Goal: Task Accomplishment & Management: Complete application form

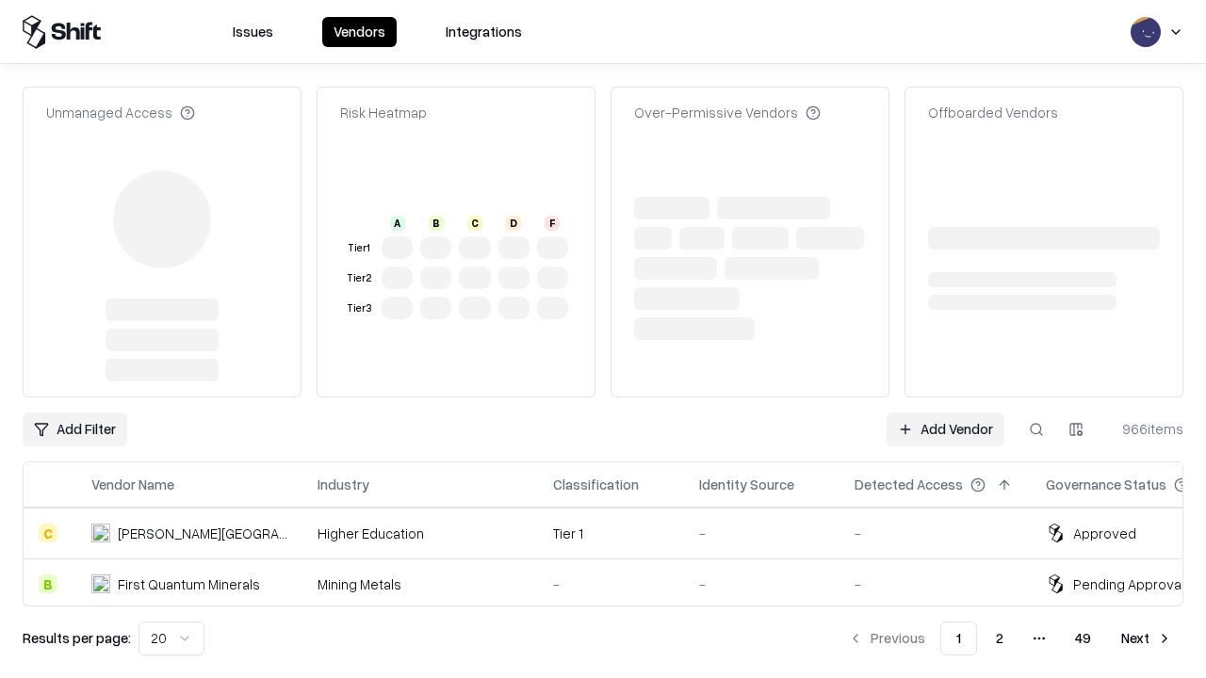
click at [945, 413] on link "Add Vendor" at bounding box center [945, 430] width 118 height 34
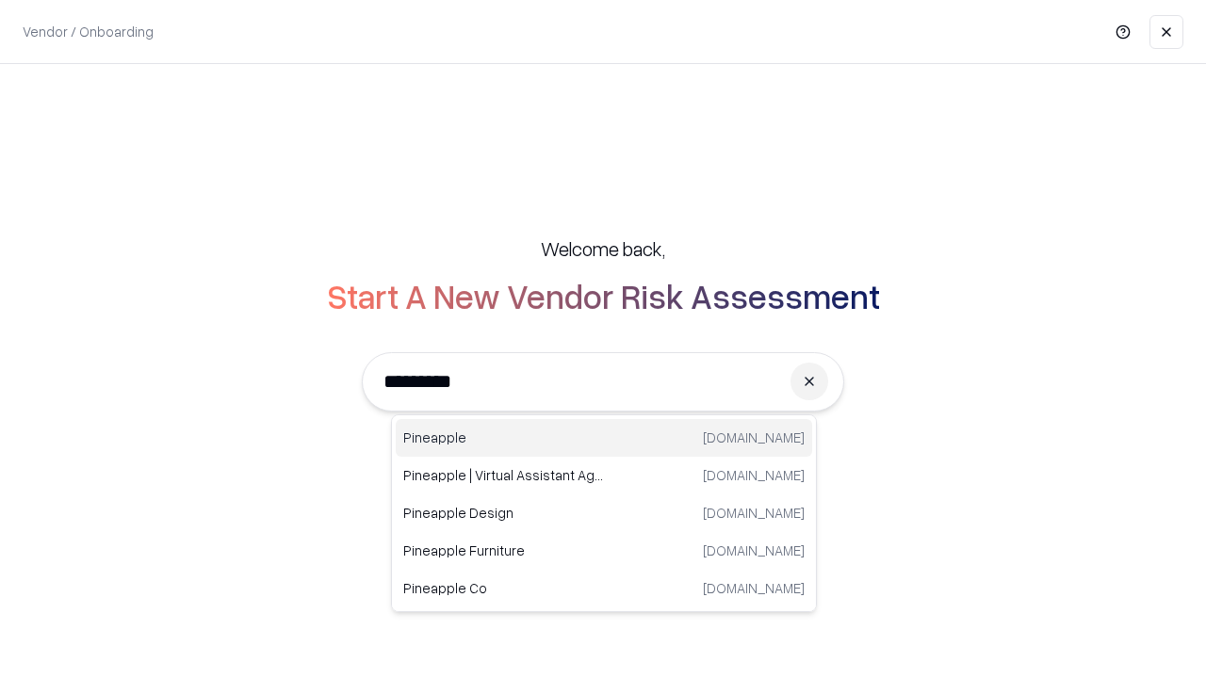
click at [604, 438] on div "Pineapple [DOMAIN_NAME]" at bounding box center [604, 438] width 416 height 38
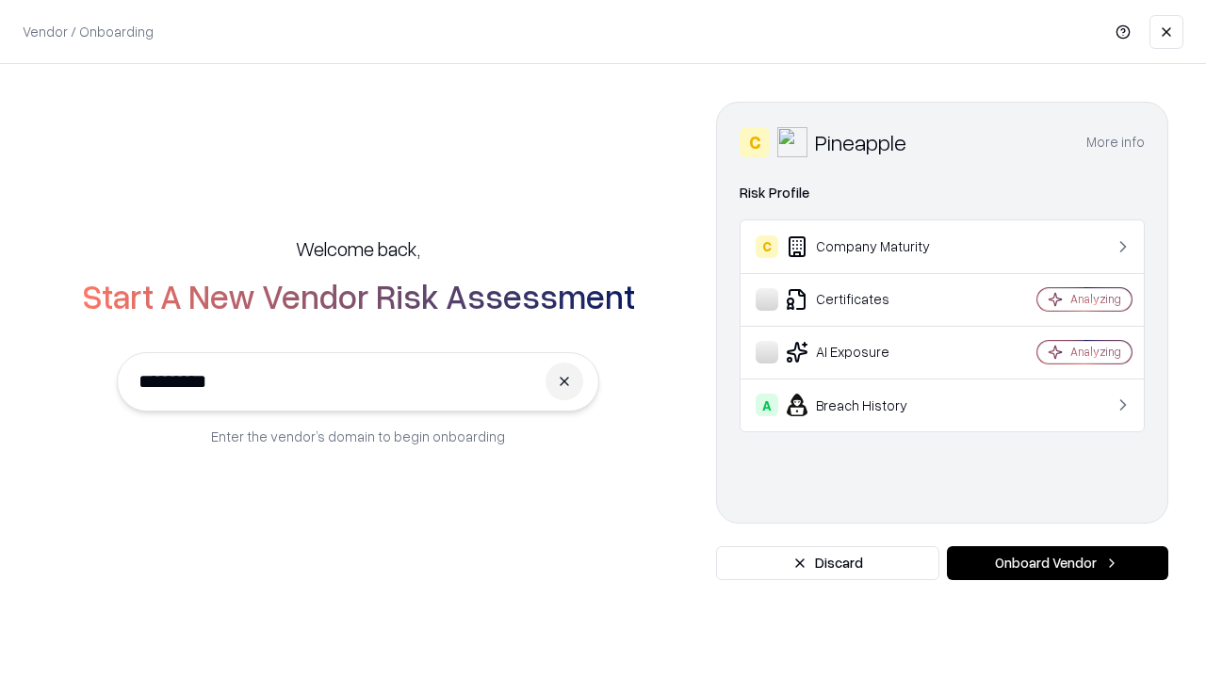
type input "*********"
click at [1057, 563] on button "Onboard Vendor" at bounding box center [1057, 563] width 221 height 34
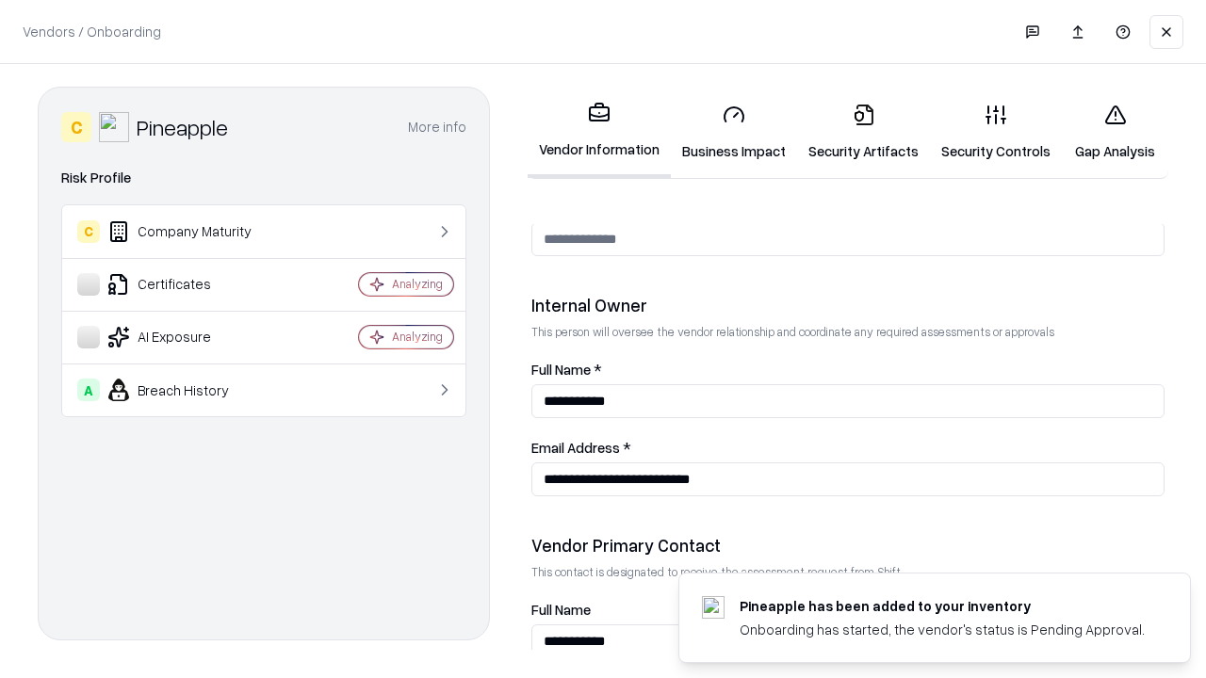
scroll to position [976, 0]
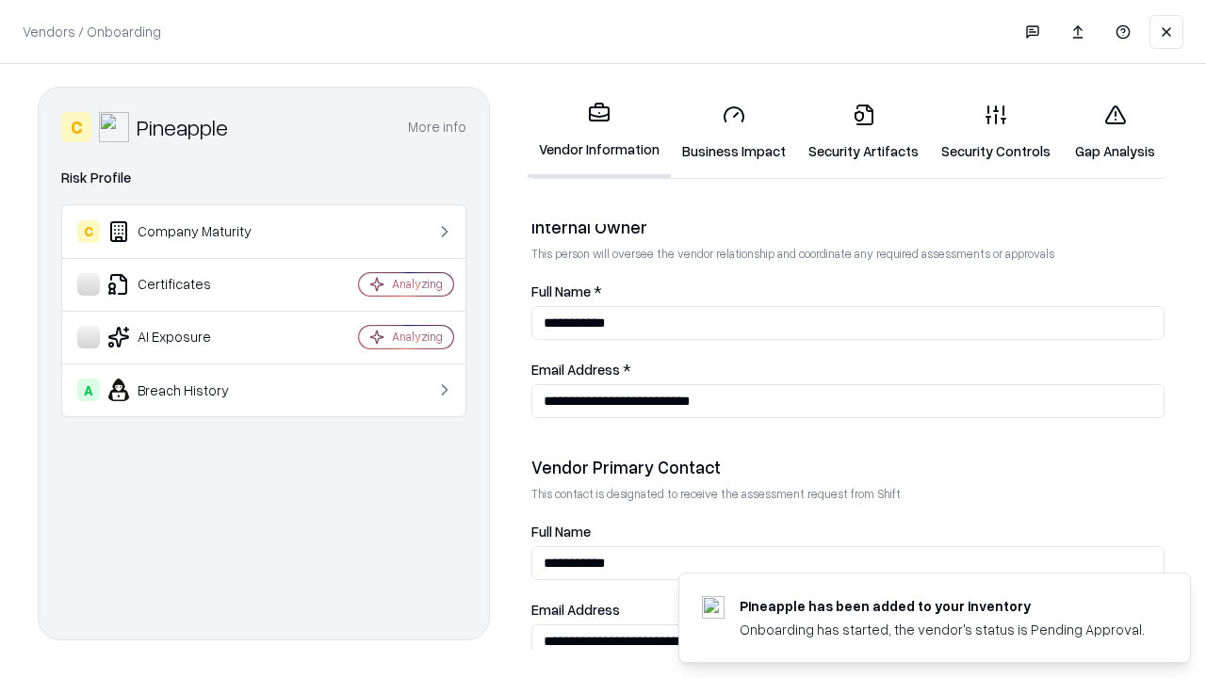
click at [863, 132] on link "Security Artifacts" at bounding box center [863, 133] width 133 height 88
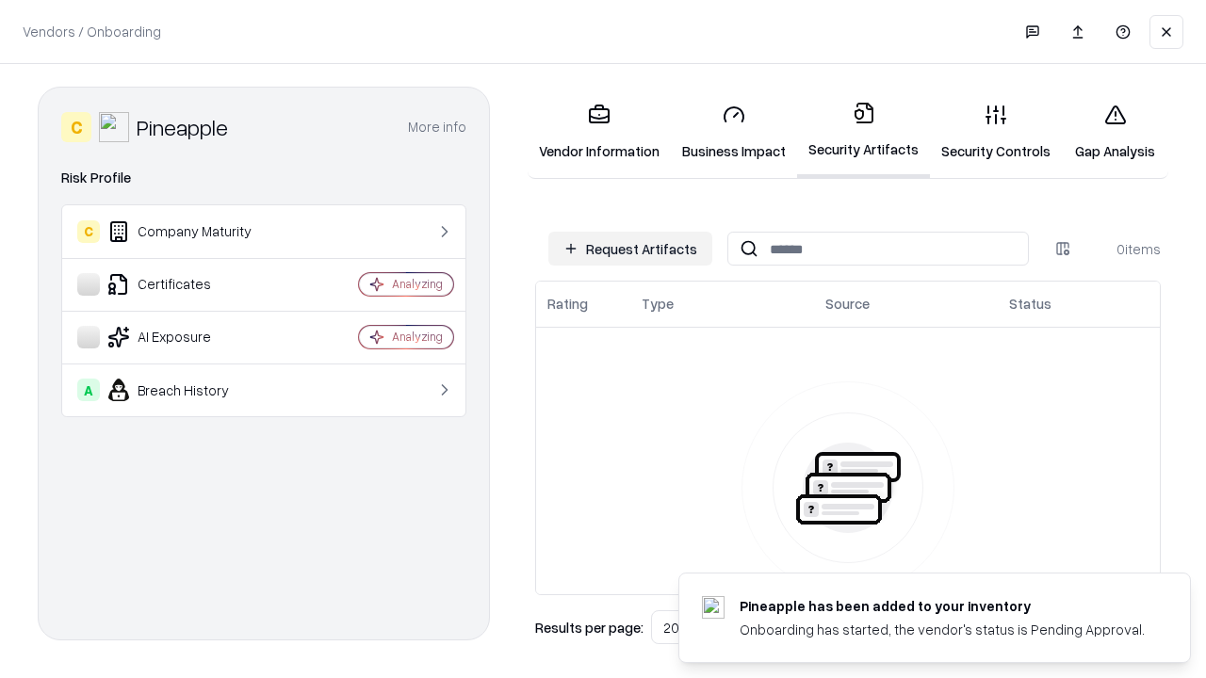
click at [630, 249] on button "Request Artifacts" at bounding box center [630, 249] width 164 height 34
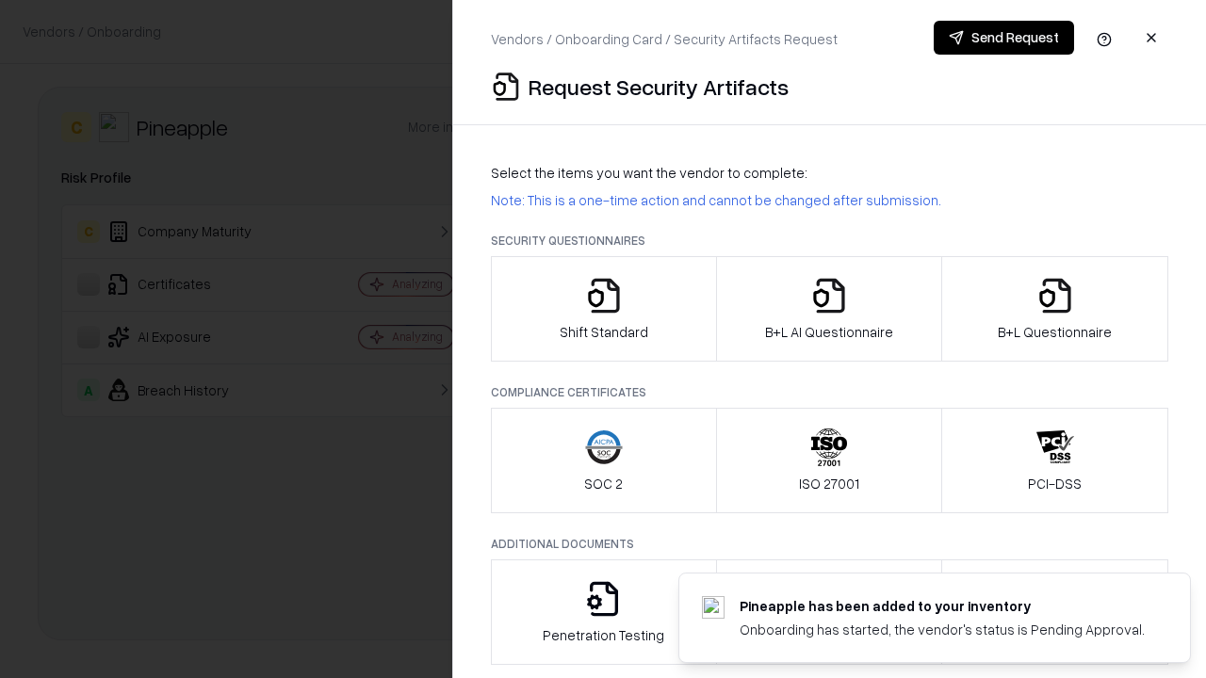
click at [1054, 309] on icon "button" at bounding box center [1055, 296] width 38 height 38
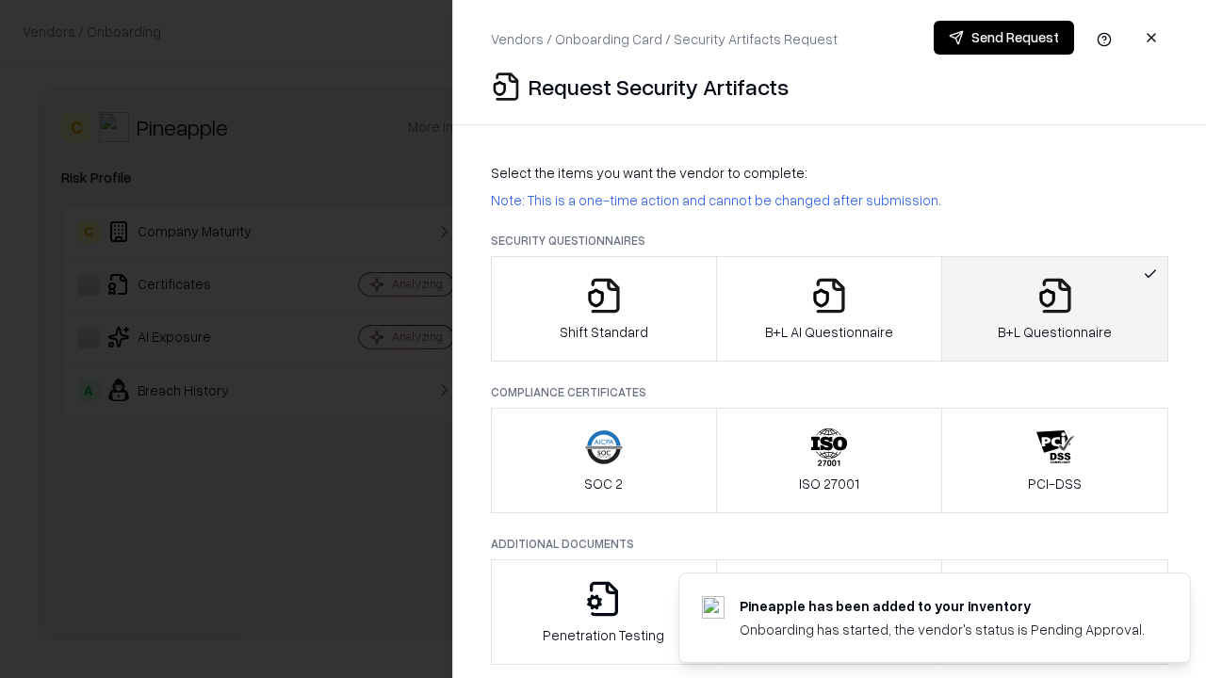
click at [828, 309] on icon "button" at bounding box center [829, 296] width 38 height 38
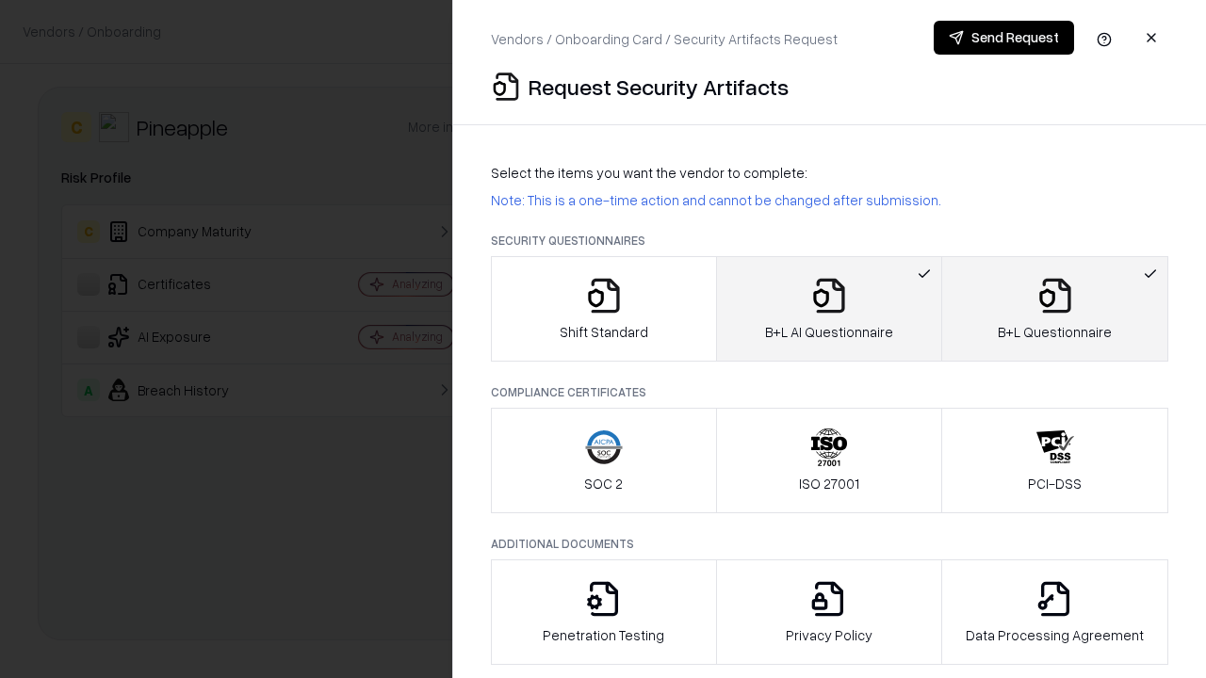
click at [1003, 38] on button "Send Request" at bounding box center [1003, 38] width 140 height 34
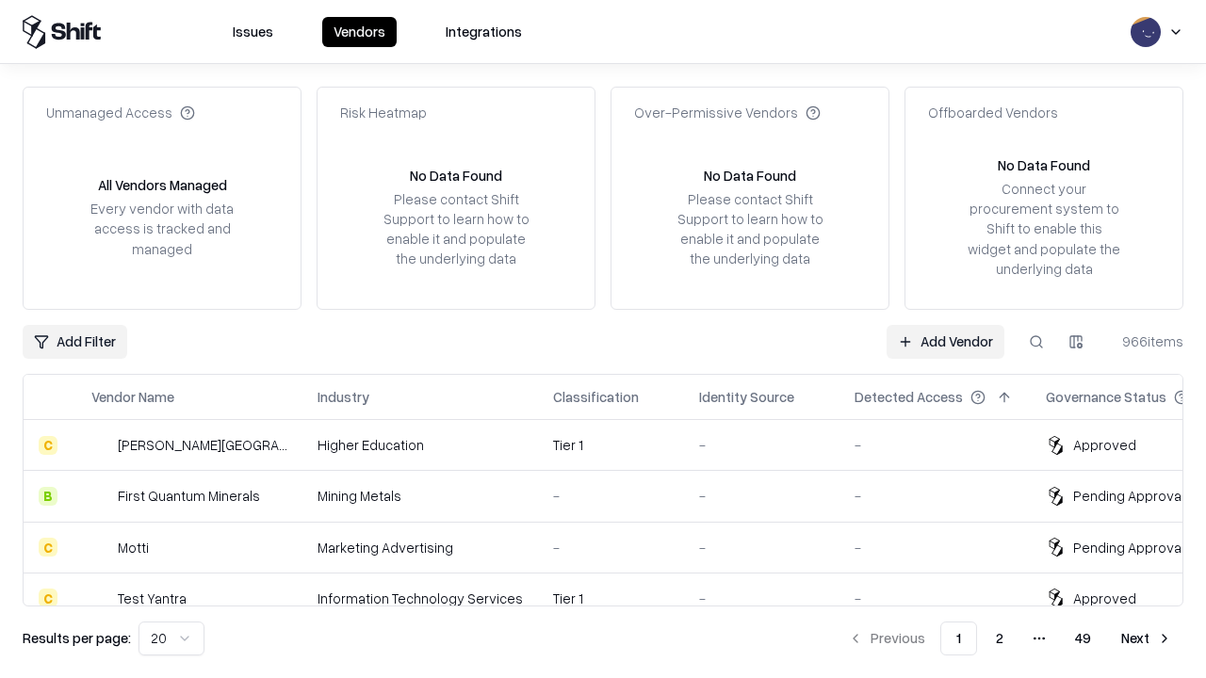
click at [1036, 341] on button at bounding box center [1036, 342] width 34 height 34
type input "*********"
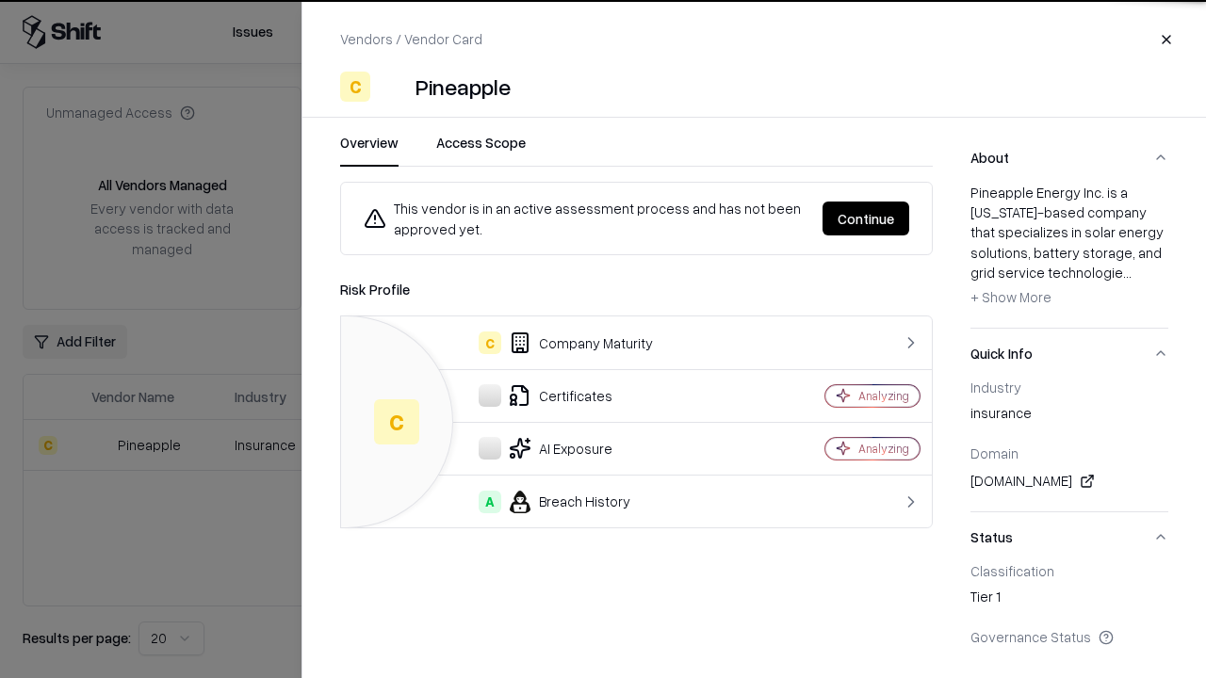
click at [866, 219] on button "Continue" at bounding box center [865, 219] width 87 height 34
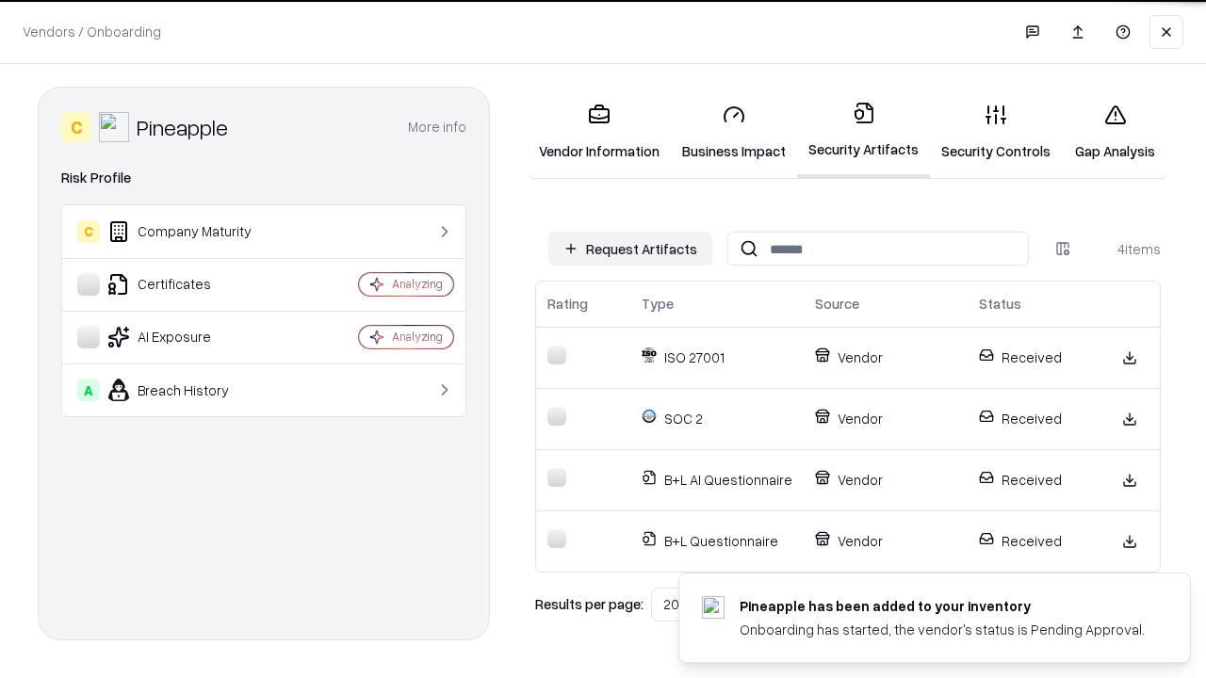
click at [1114, 132] on link "Gap Analysis" at bounding box center [1115, 133] width 106 height 88
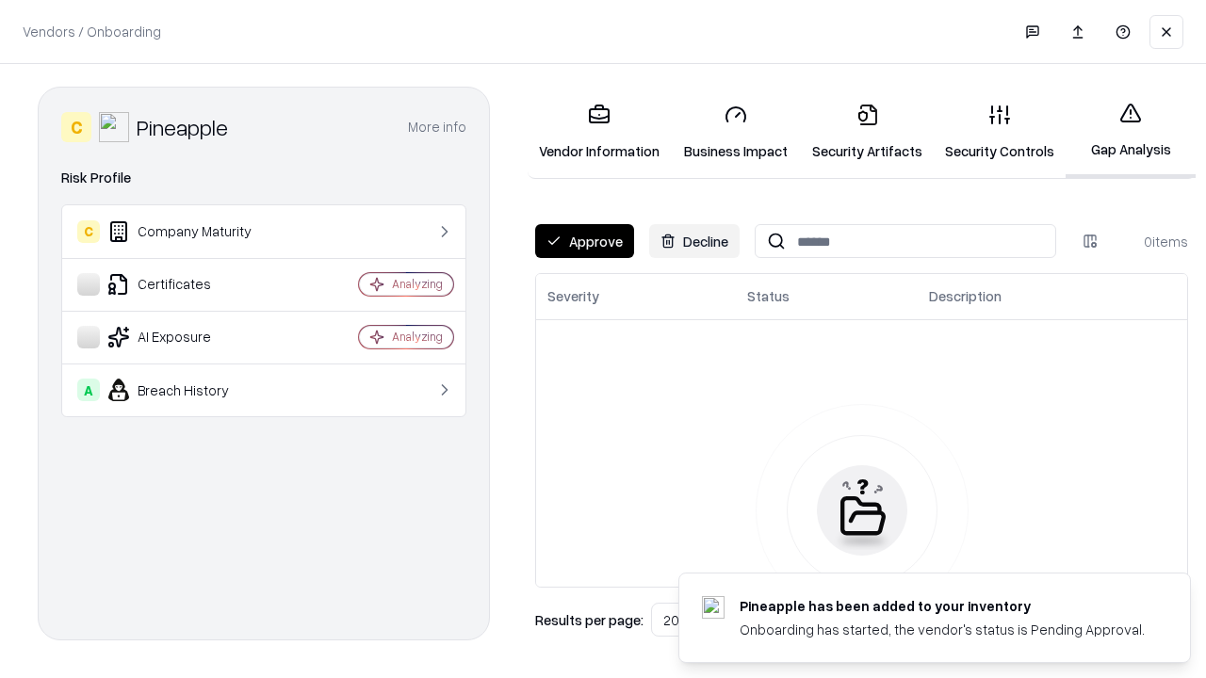
click at [584, 241] on button "Approve" at bounding box center [584, 241] width 99 height 34
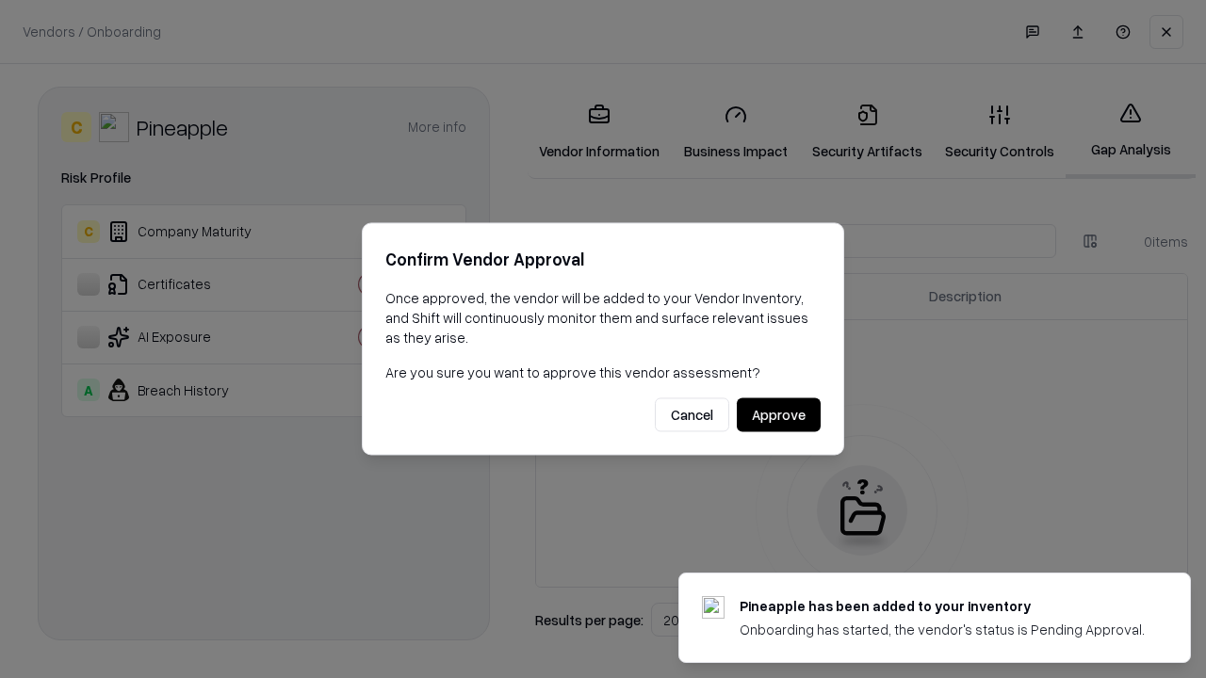
click at [778, 414] on button "Approve" at bounding box center [779, 415] width 84 height 34
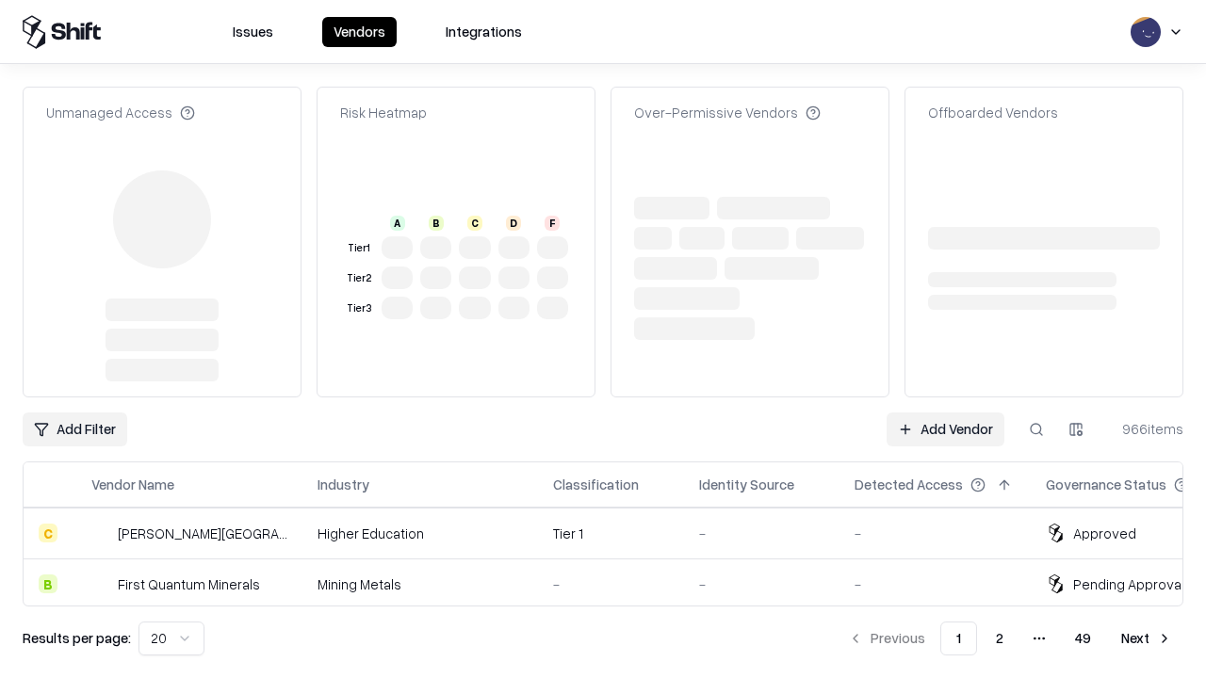
click at [945, 413] on link "Add Vendor" at bounding box center [945, 430] width 118 height 34
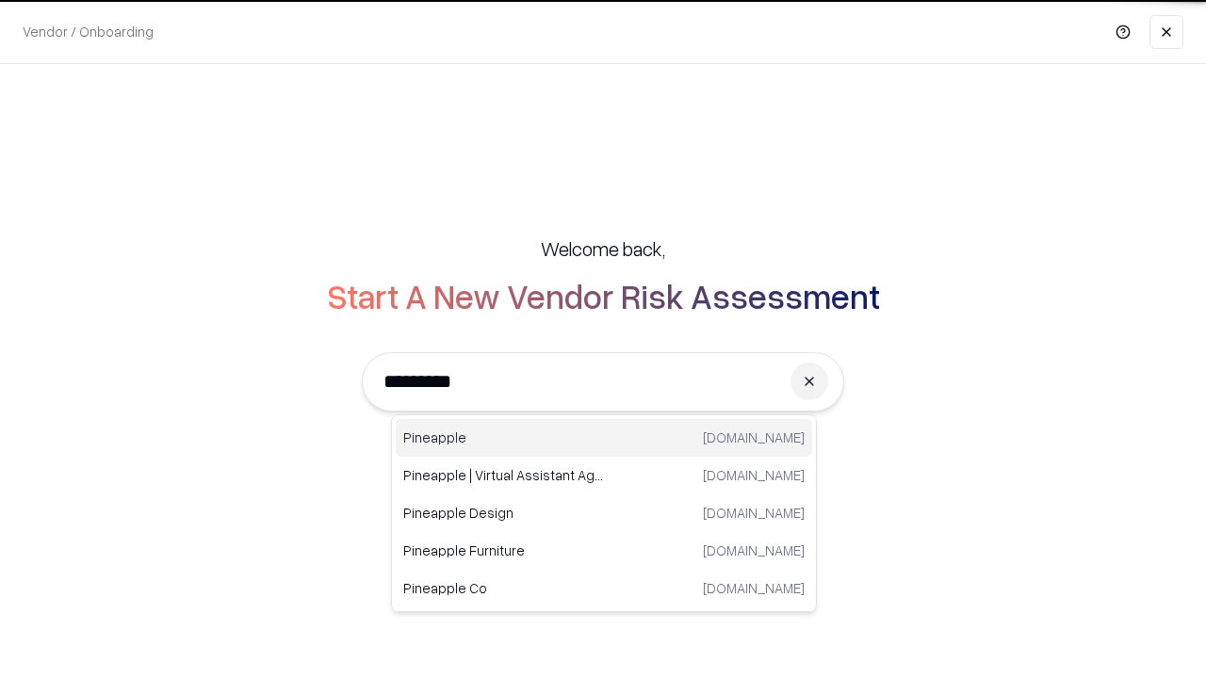
click at [604, 438] on div "Pineapple [DOMAIN_NAME]" at bounding box center [604, 438] width 416 height 38
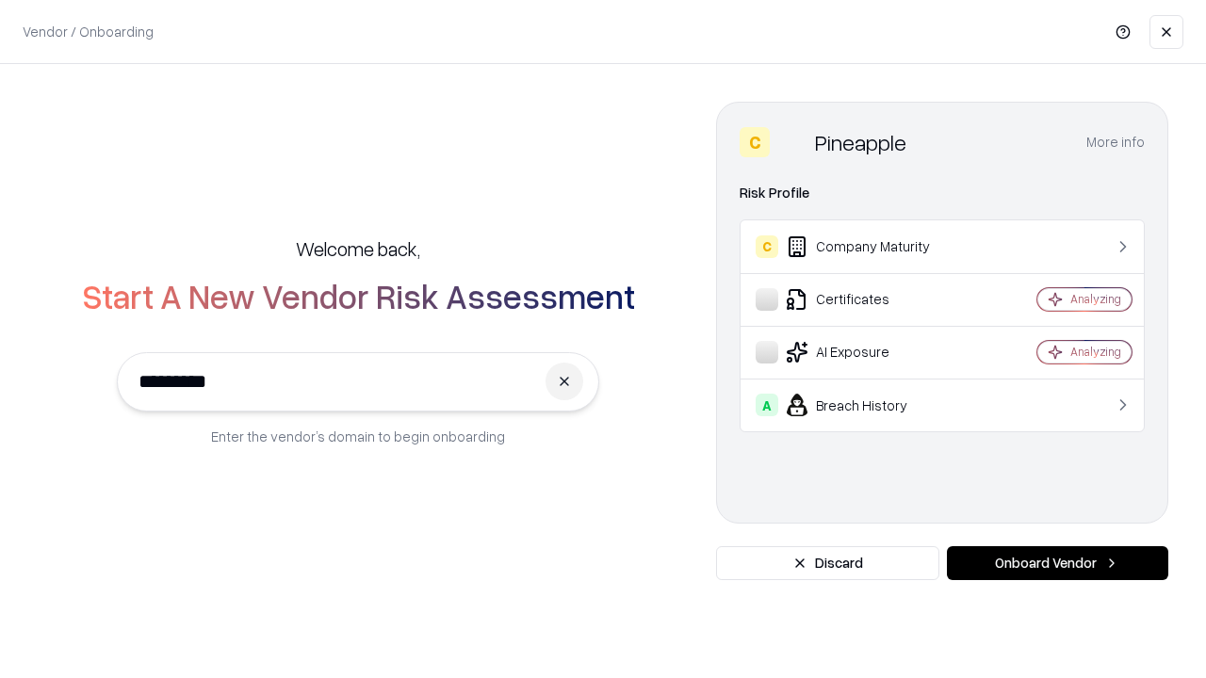
type input "*********"
click at [1057, 563] on button "Onboard Vendor" at bounding box center [1057, 563] width 221 height 34
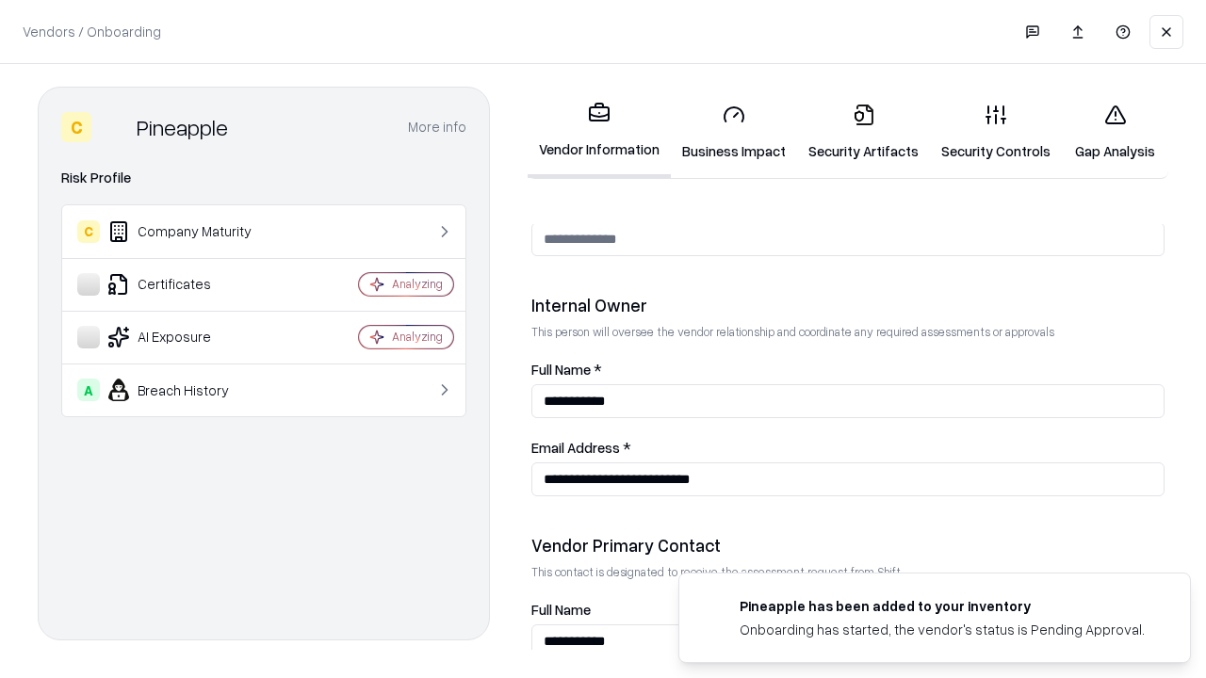
scroll to position [976, 0]
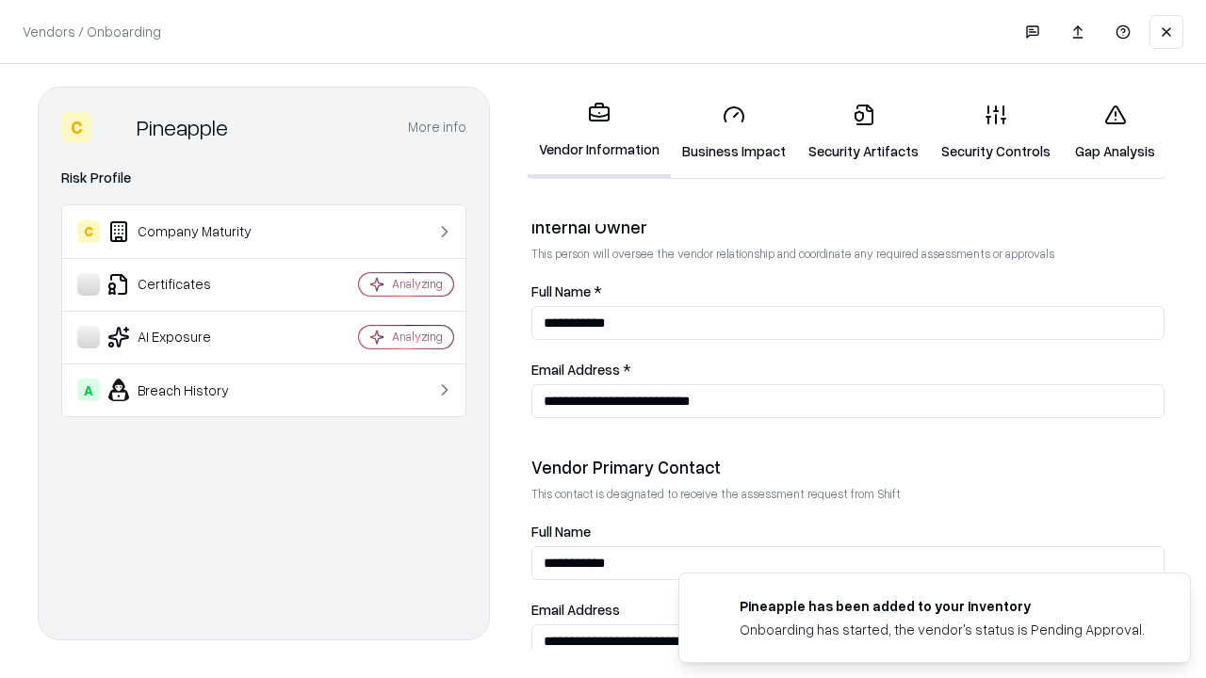
click at [1114, 132] on link "Gap Analysis" at bounding box center [1115, 133] width 106 height 88
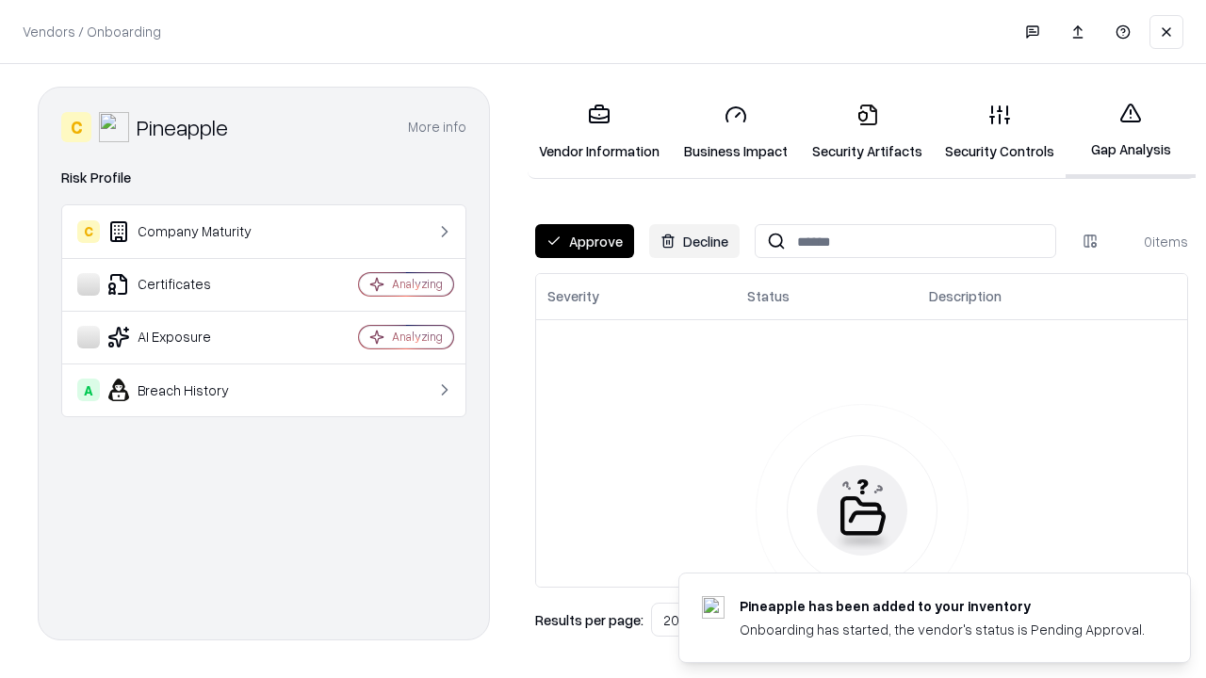
click at [584, 241] on button "Approve" at bounding box center [584, 241] width 99 height 34
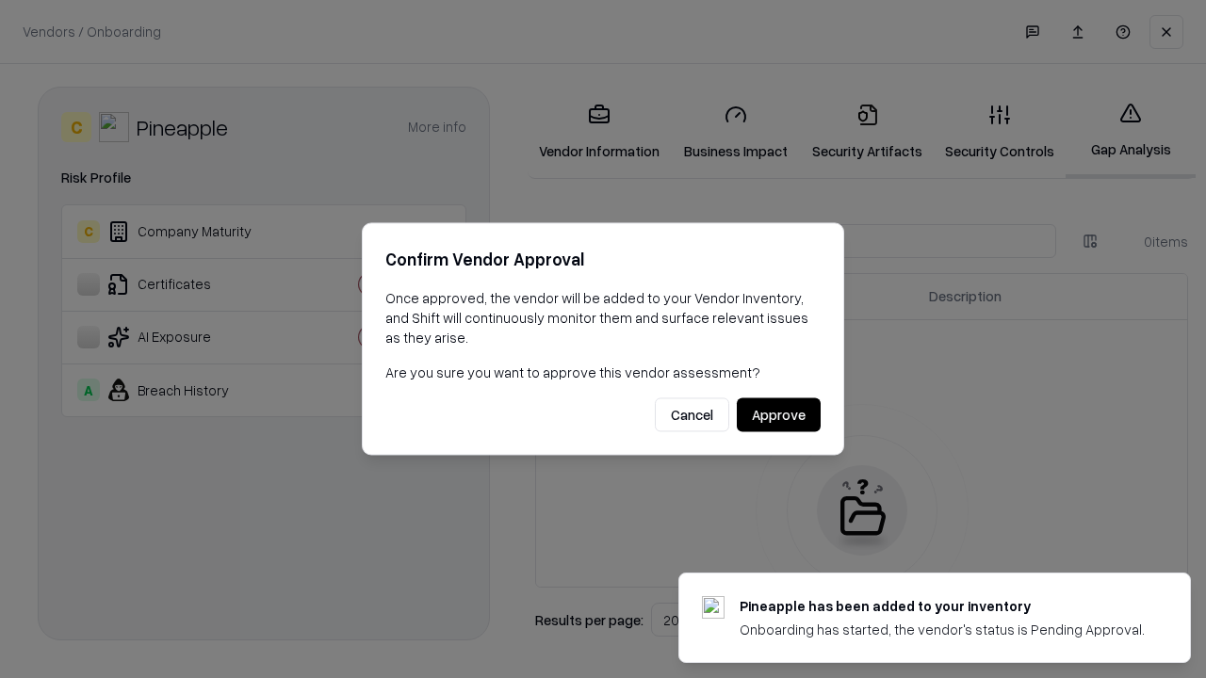
click at [778, 414] on button "Approve" at bounding box center [779, 415] width 84 height 34
